Goal: Task Accomplishment & Management: Manage account settings

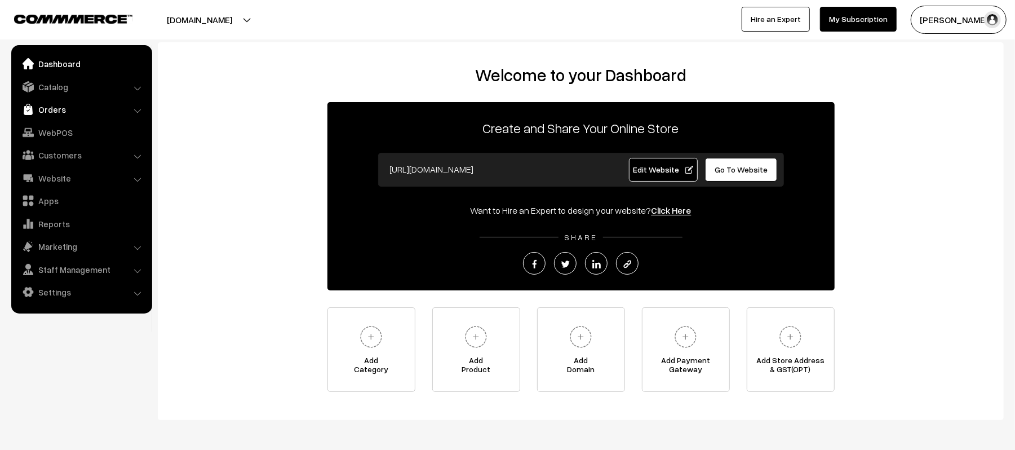
click at [42, 104] on link "Orders" at bounding box center [81, 109] width 134 height 20
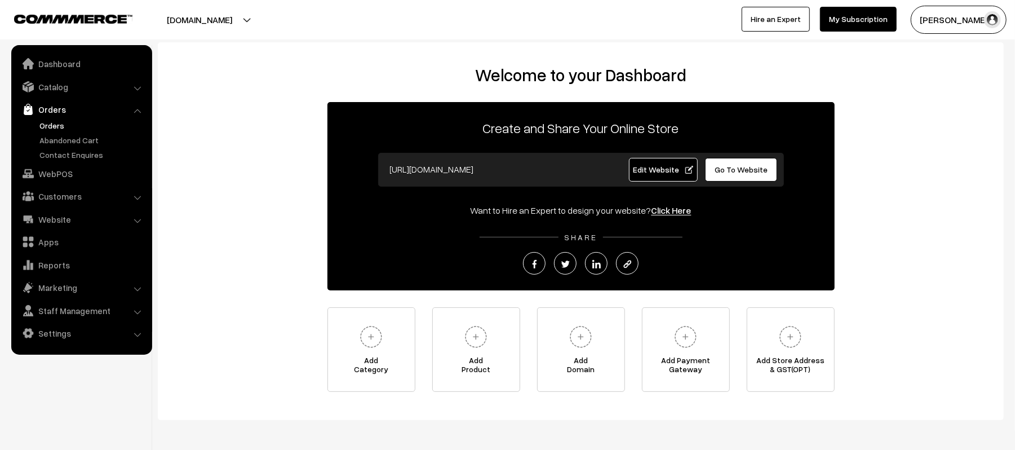
click at [48, 125] on link "Orders" at bounding box center [93, 125] width 112 height 12
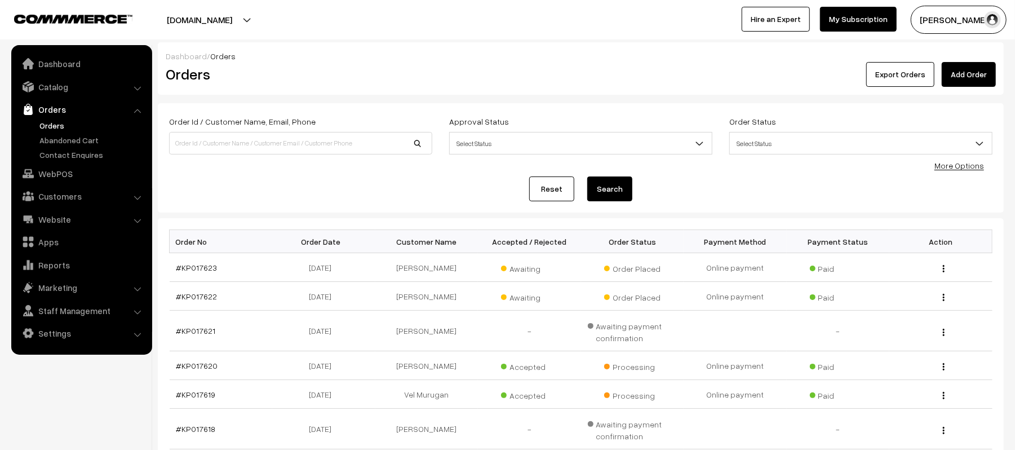
click at [192, 294] on link "#KP017622" at bounding box center [196, 296] width 41 height 10
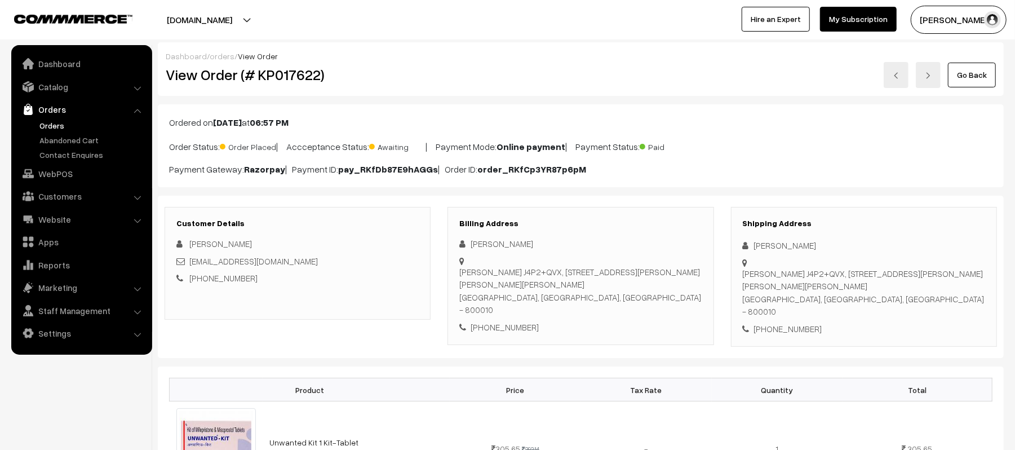
click at [48, 128] on link "Orders" at bounding box center [93, 125] width 112 height 12
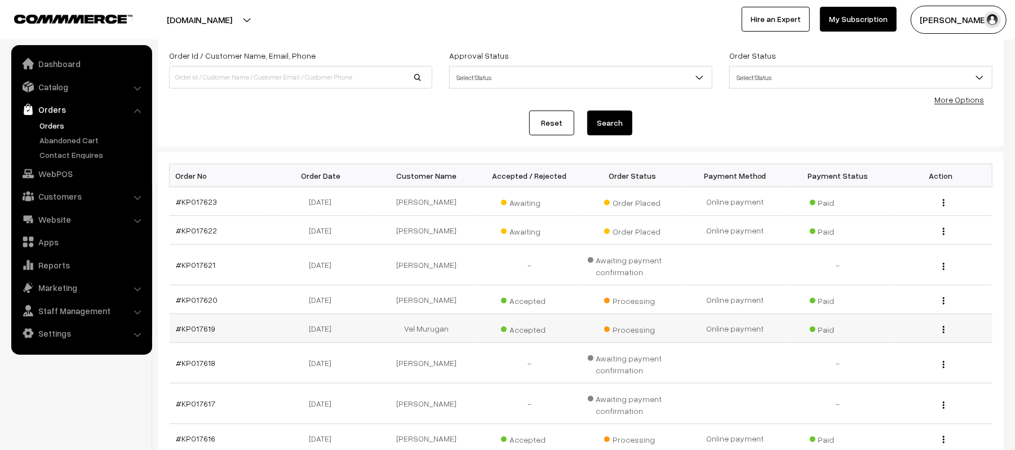
scroll to position [150, 0]
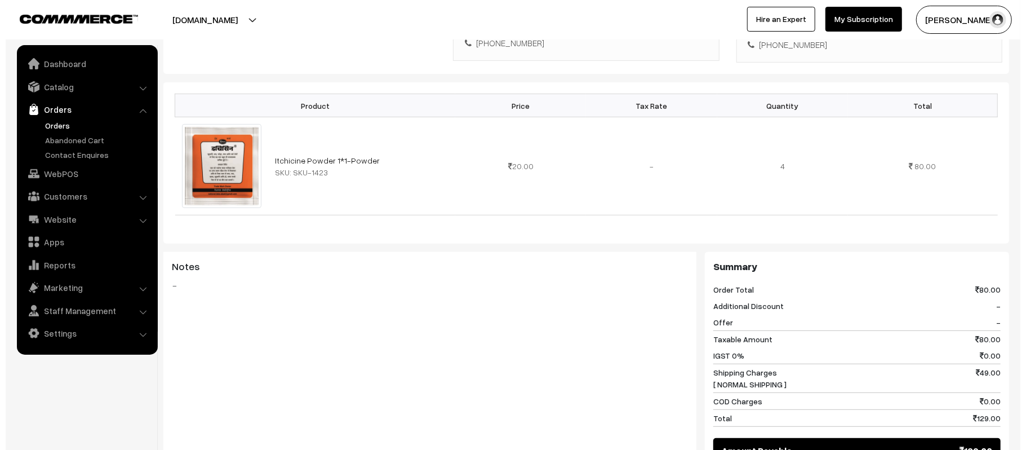
scroll to position [474, 0]
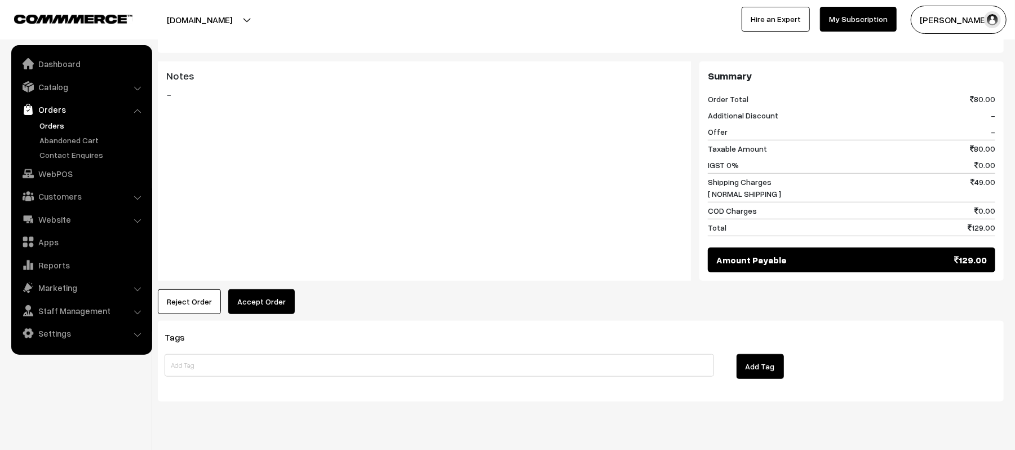
click at [273, 289] on button "Accept Order" at bounding box center [261, 301] width 66 height 25
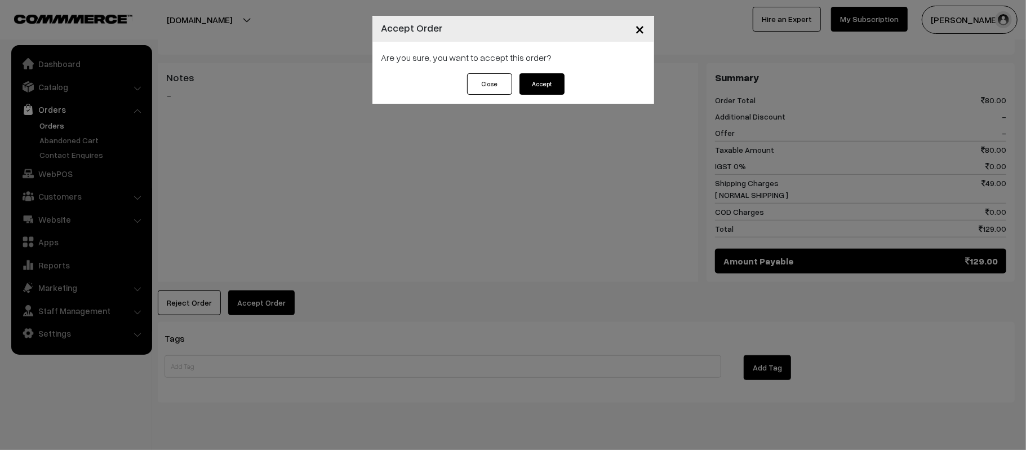
click at [539, 82] on button "Accept" at bounding box center [541, 83] width 45 height 21
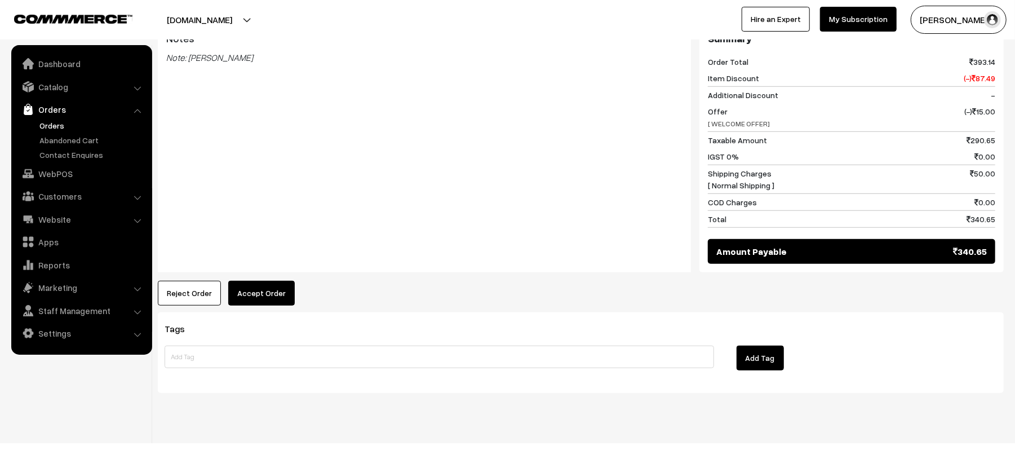
scroll to position [514, 0]
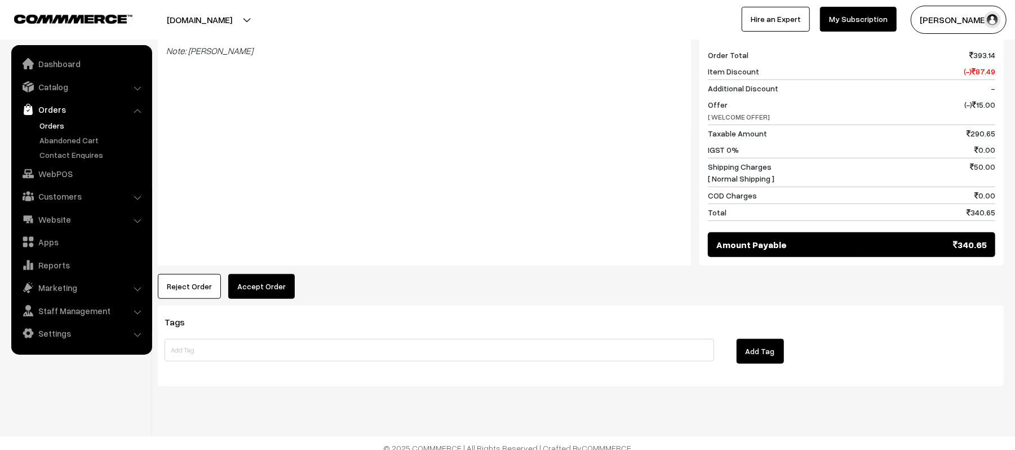
click at [254, 287] on button "Accept Order" at bounding box center [261, 286] width 66 height 25
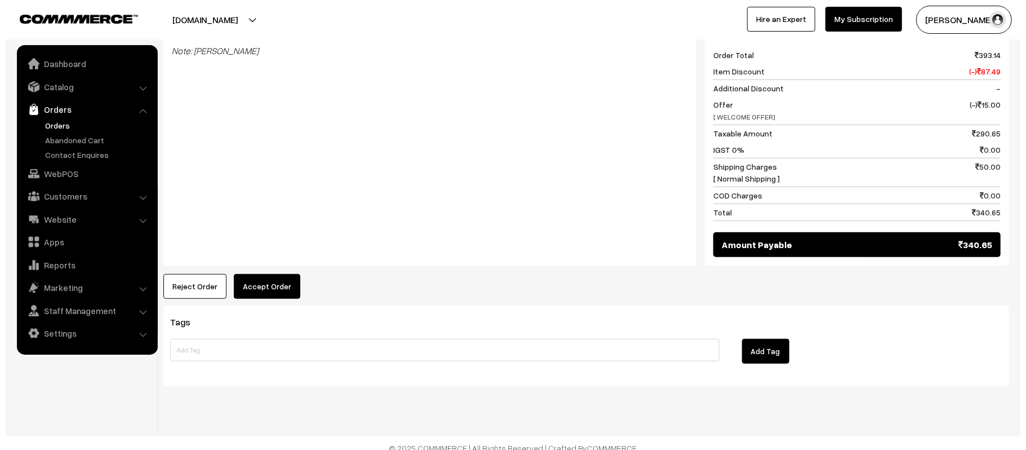
scroll to position [516, 0]
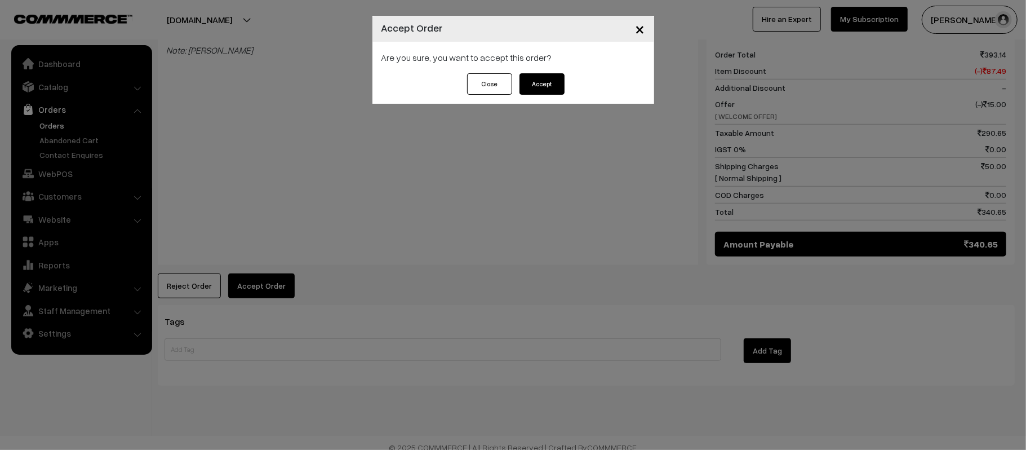
click at [537, 73] on button "Accept" at bounding box center [541, 83] width 45 height 21
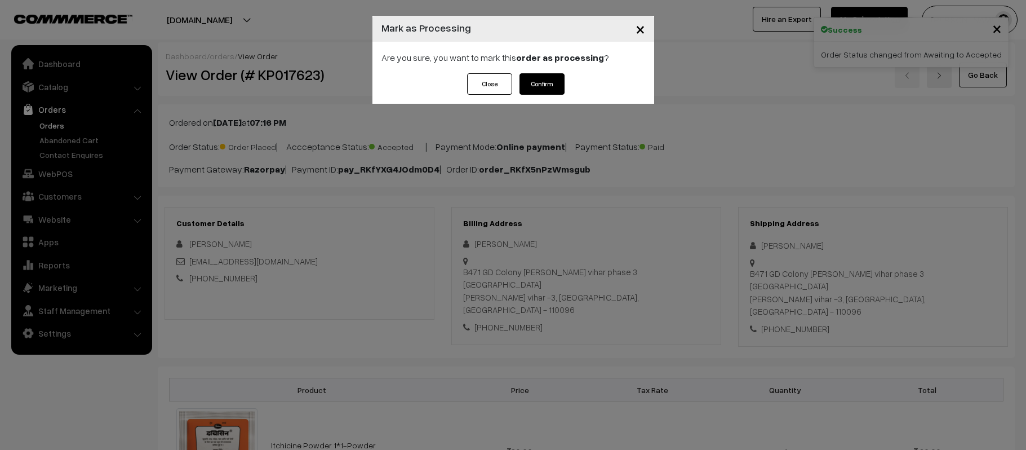
scroll to position [451, 0]
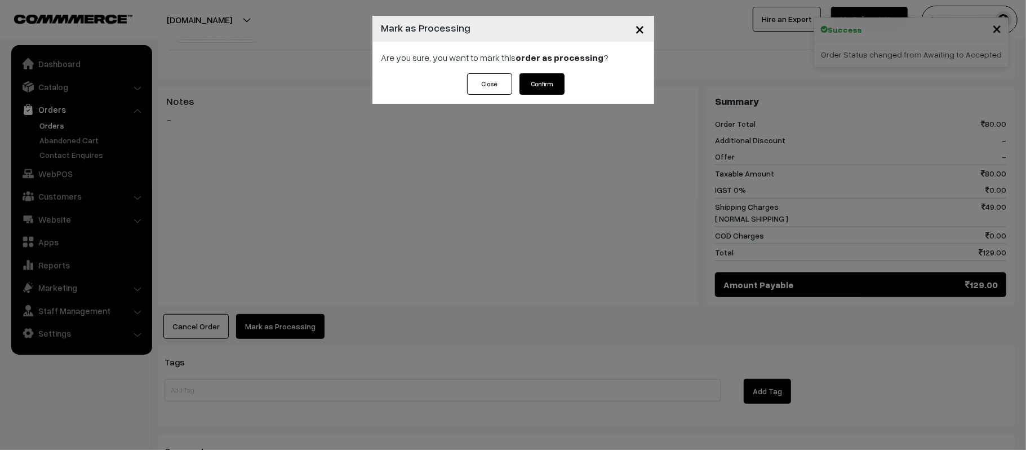
click at [546, 89] on button "Confirm" at bounding box center [541, 83] width 45 height 21
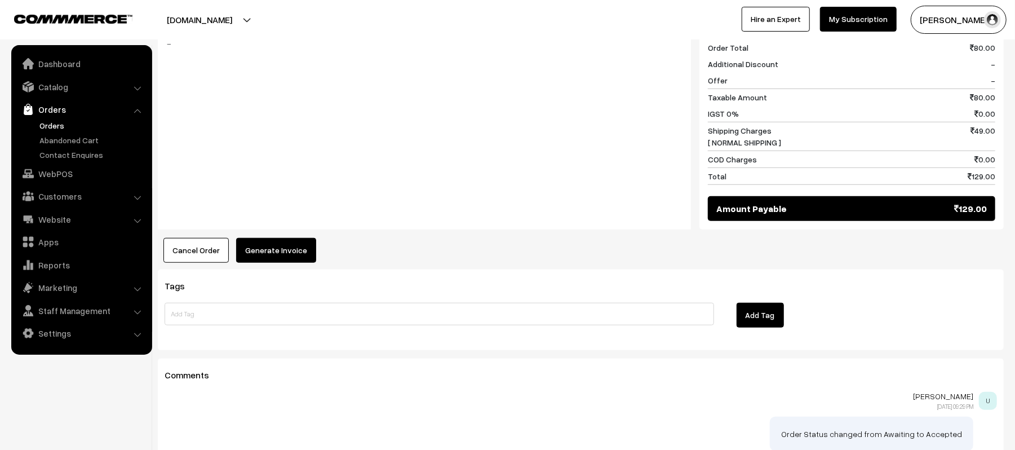
click at [260, 238] on button "Generate Invoice" at bounding box center [276, 250] width 80 height 25
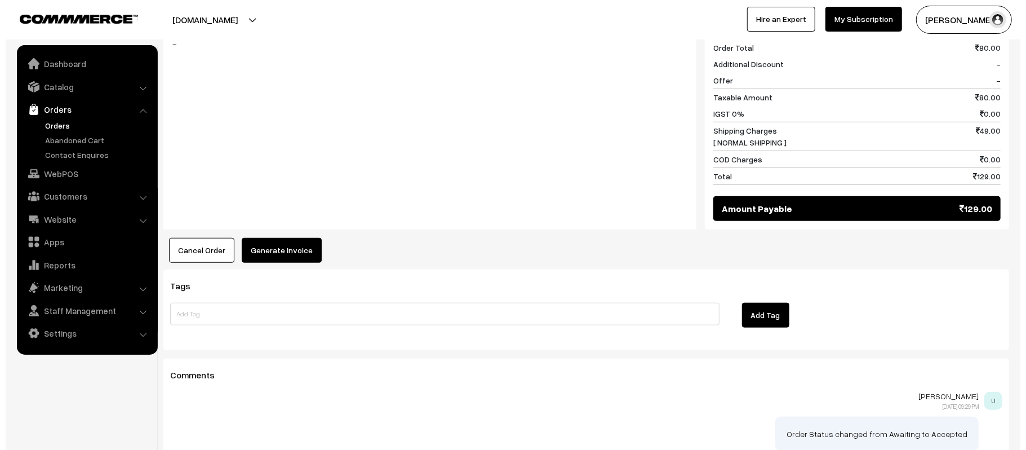
scroll to position [526, 0]
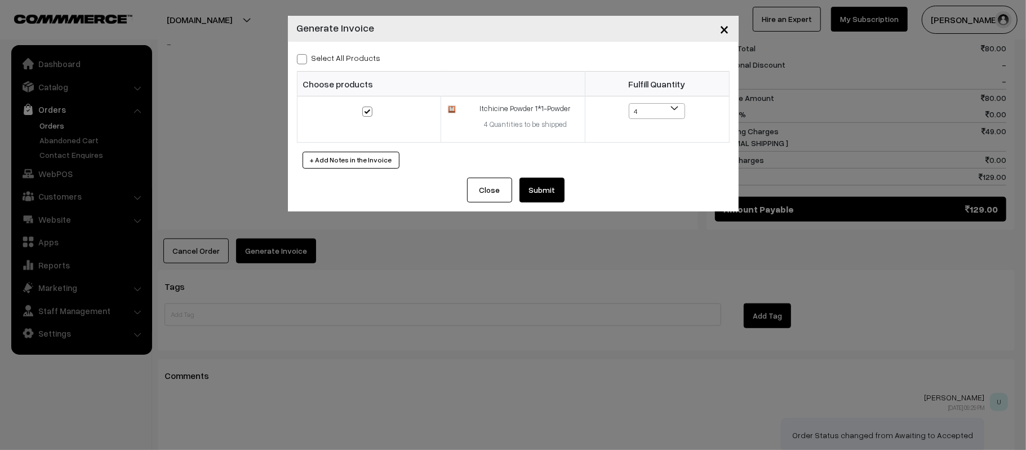
click at [545, 192] on button "Submit" at bounding box center [541, 189] width 45 height 25
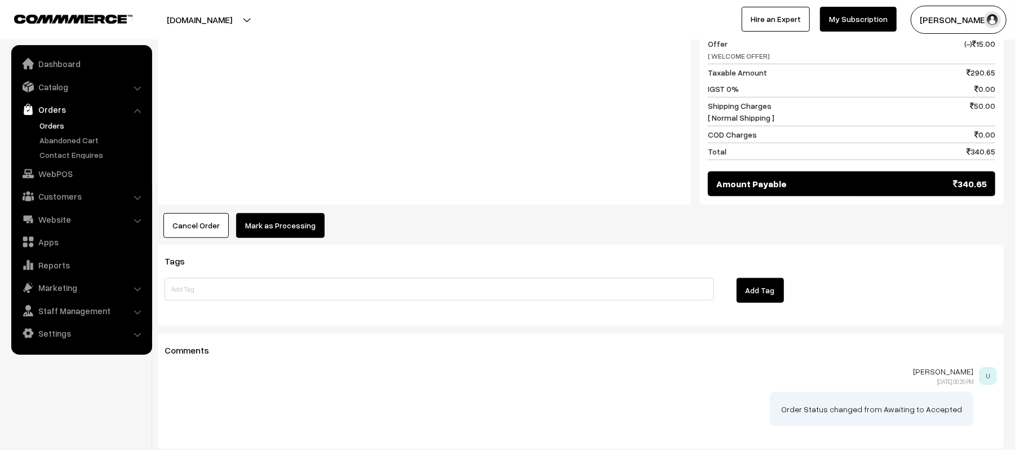
scroll to position [601, 0]
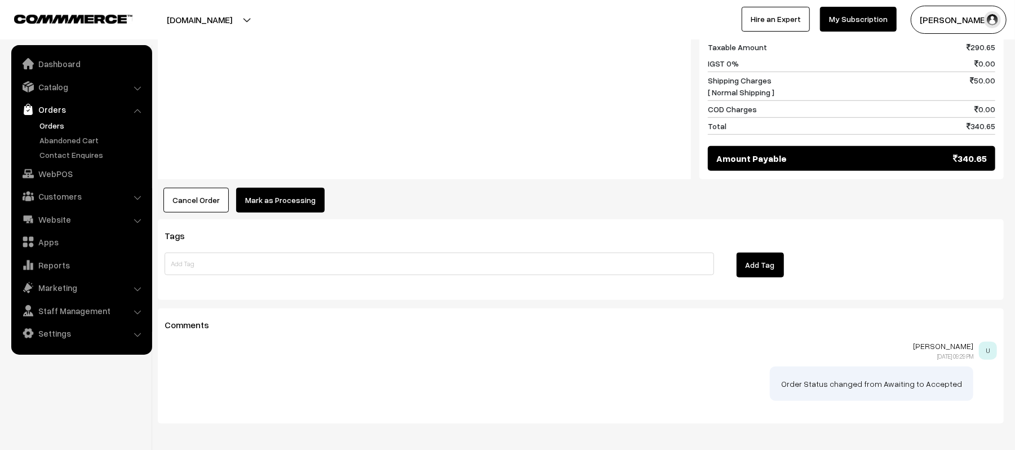
click at [278, 194] on button "Mark as Processing" at bounding box center [280, 200] width 88 height 25
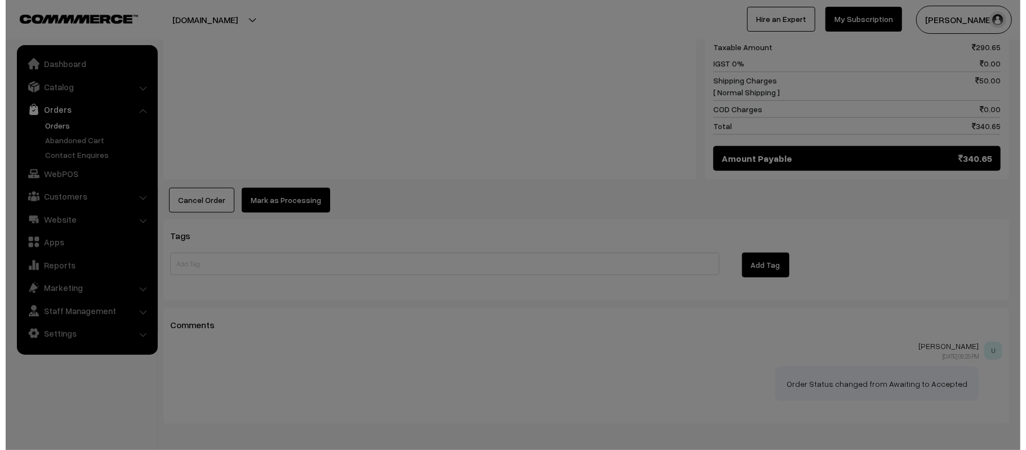
scroll to position [602, 0]
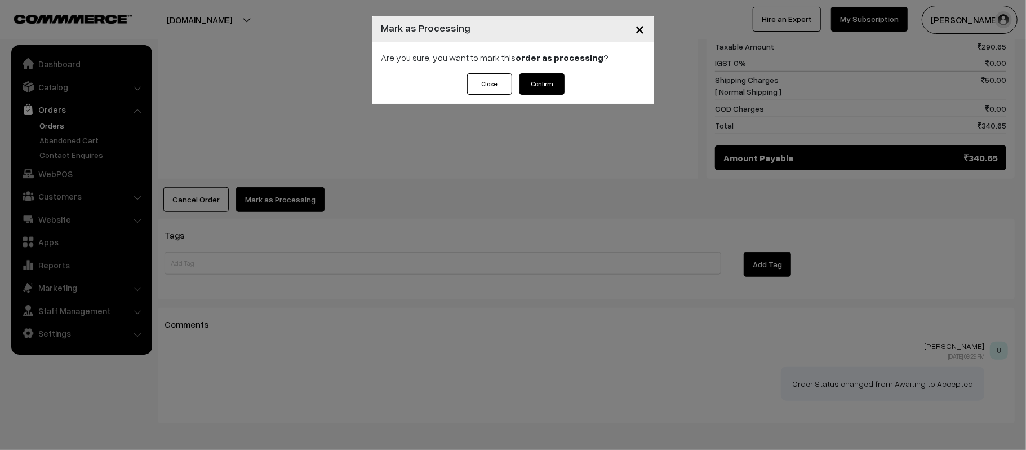
click at [543, 80] on button "Confirm" at bounding box center [541, 83] width 45 height 21
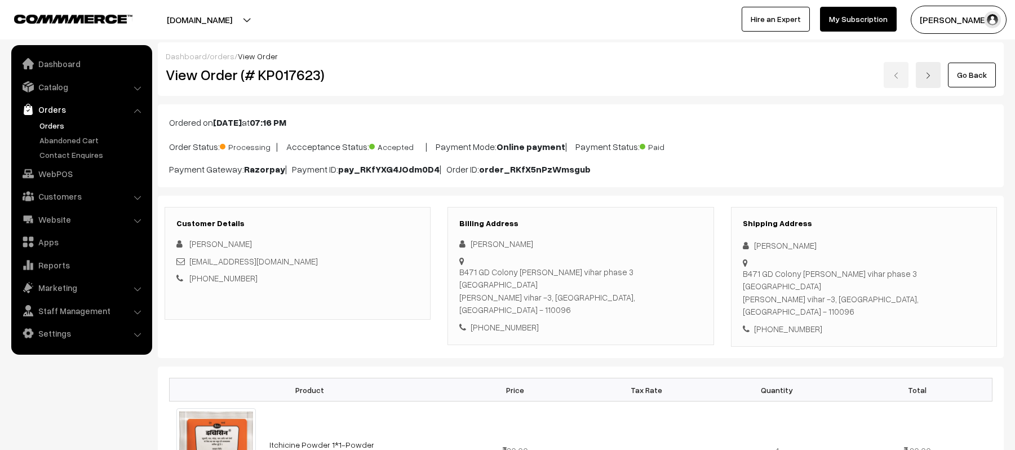
scroll to position [526, 0]
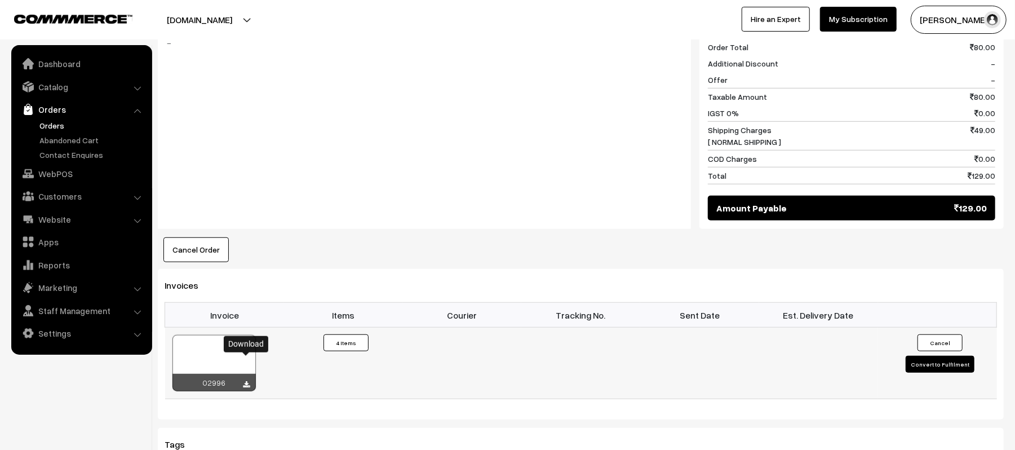
click at [244, 381] on icon at bounding box center [246, 384] width 7 height 7
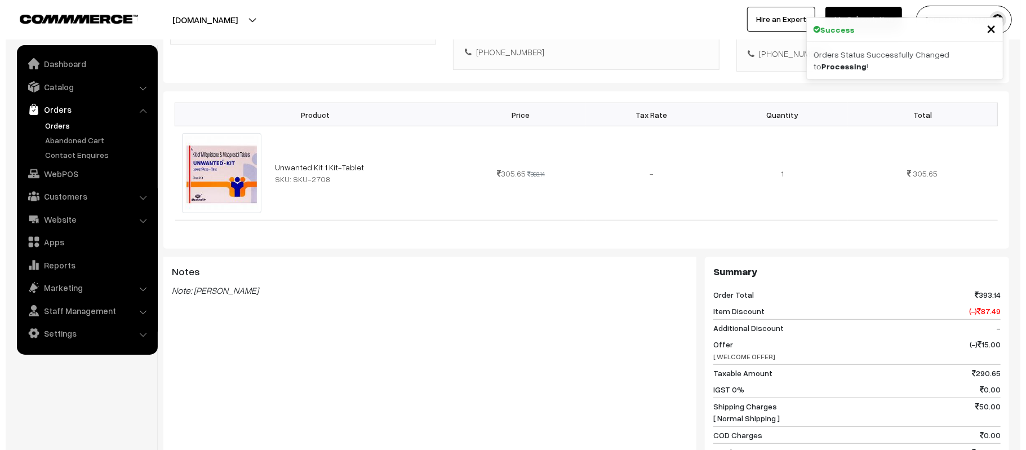
scroll to position [451, 0]
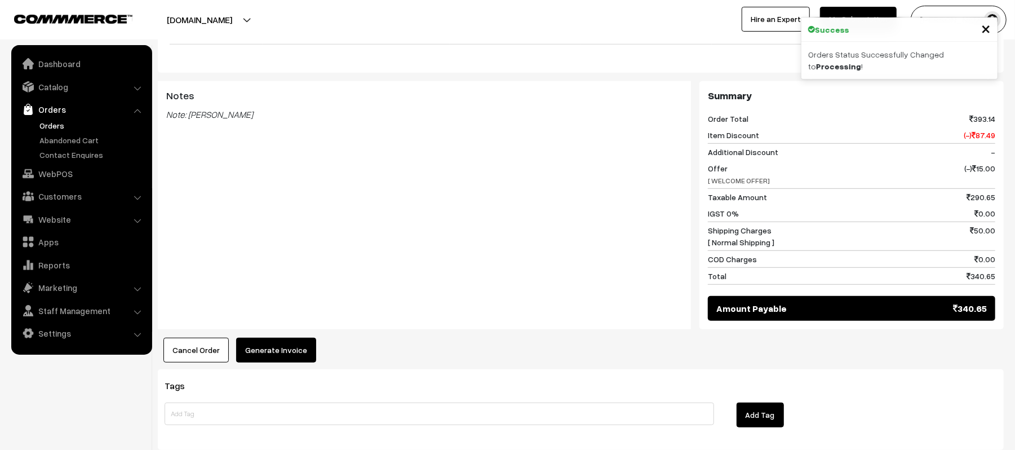
click at [299, 343] on button "Generate Invoice" at bounding box center [276, 349] width 80 height 25
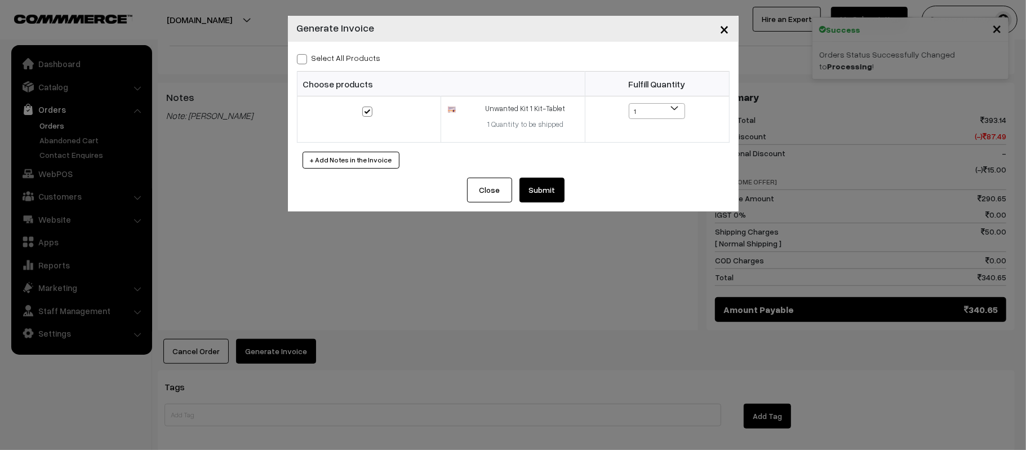
click at [548, 189] on button "Submit" at bounding box center [541, 189] width 45 height 25
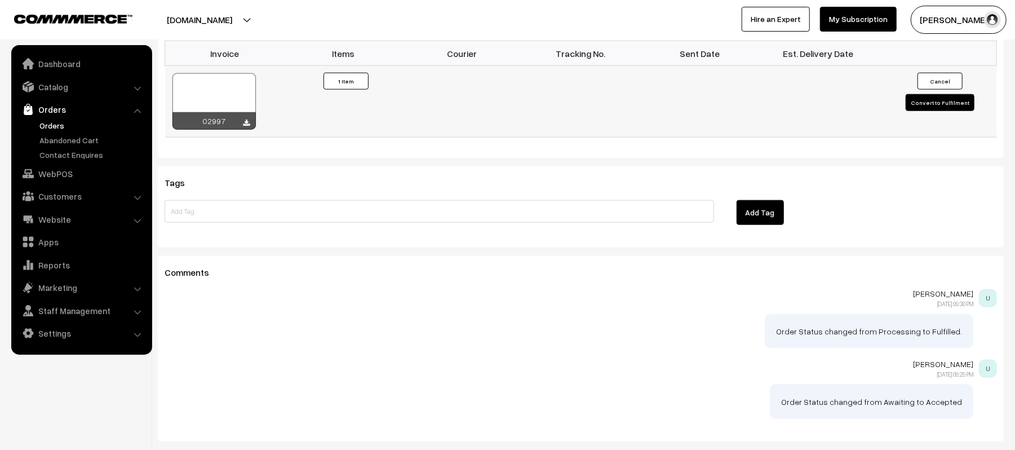
scroll to position [826, 0]
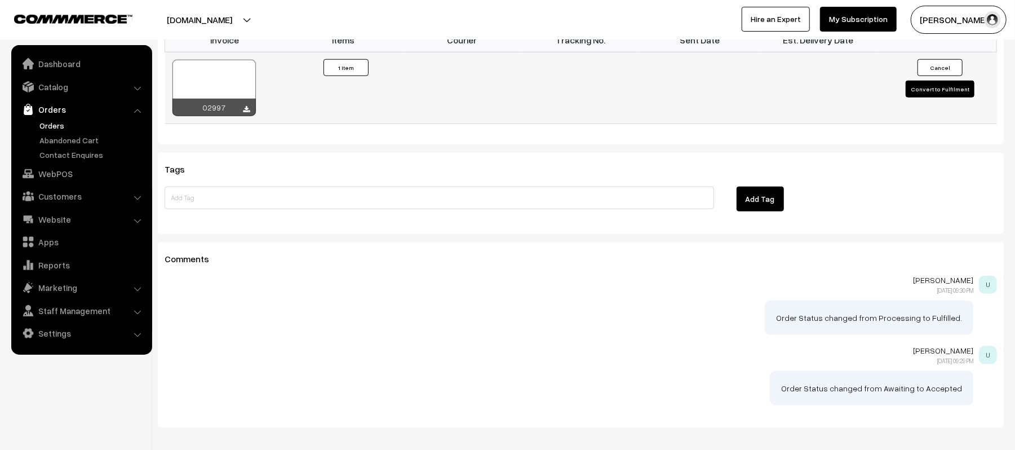
click at [246, 105] on div at bounding box center [246, 109] width 7 height 11
click at [246, 106] on icon at bounding box center [246, 109] width 7 height 7
click at [404, 352] on div "[PERSON_NAME] [DATE] 09:29 PM U" at bounding box center [580, 355] width 832 height 19
